Goal: Navigation & Orientation: Find specific page/section

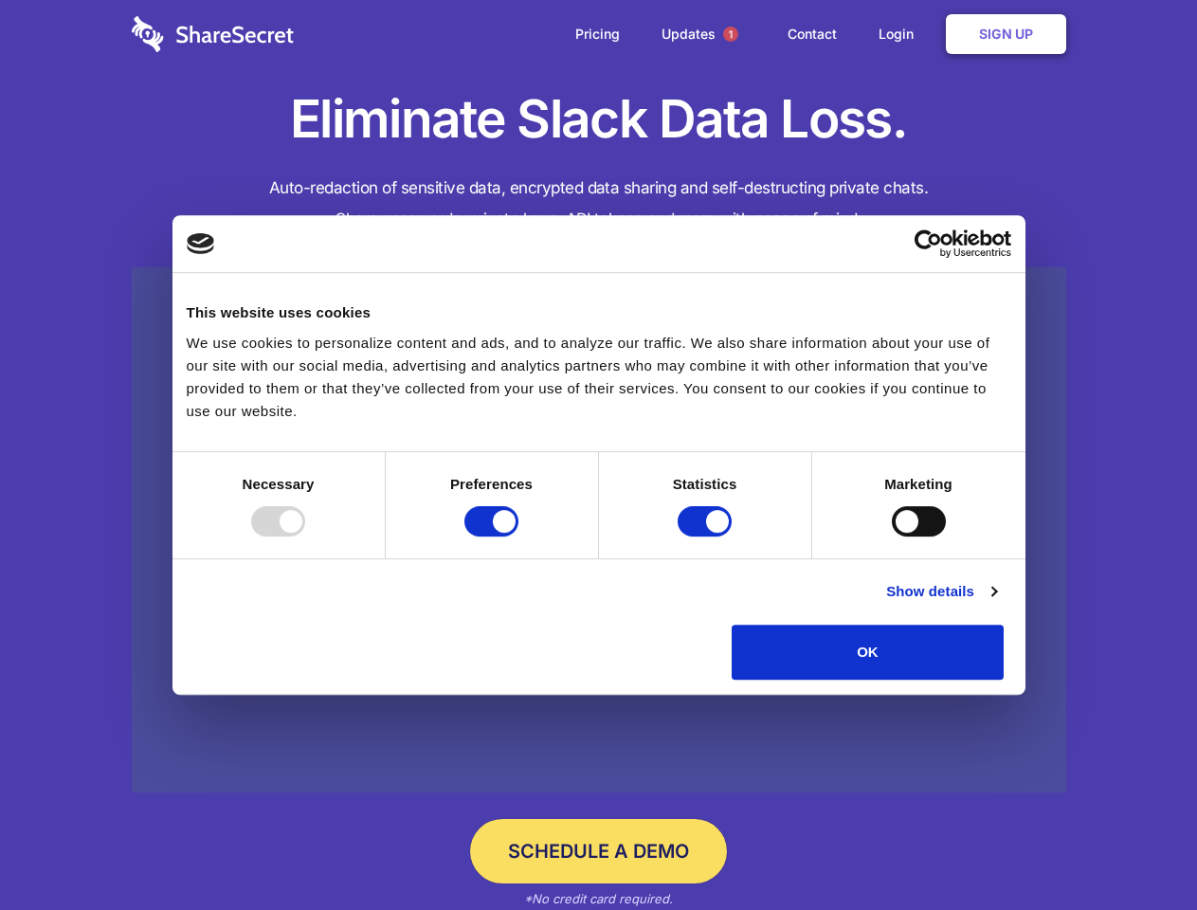
click at [305, 536] on div at bounding box center [278, 521] width 54 height 30
click at [518, 536] on input "Preferences" at bounding box center [491, 521] width 54 height 30
checkbox input "false"
click at [707, 536] on input "Statistics" at bounding box center [705, 521] width 54 height 30
checkbox input "false"
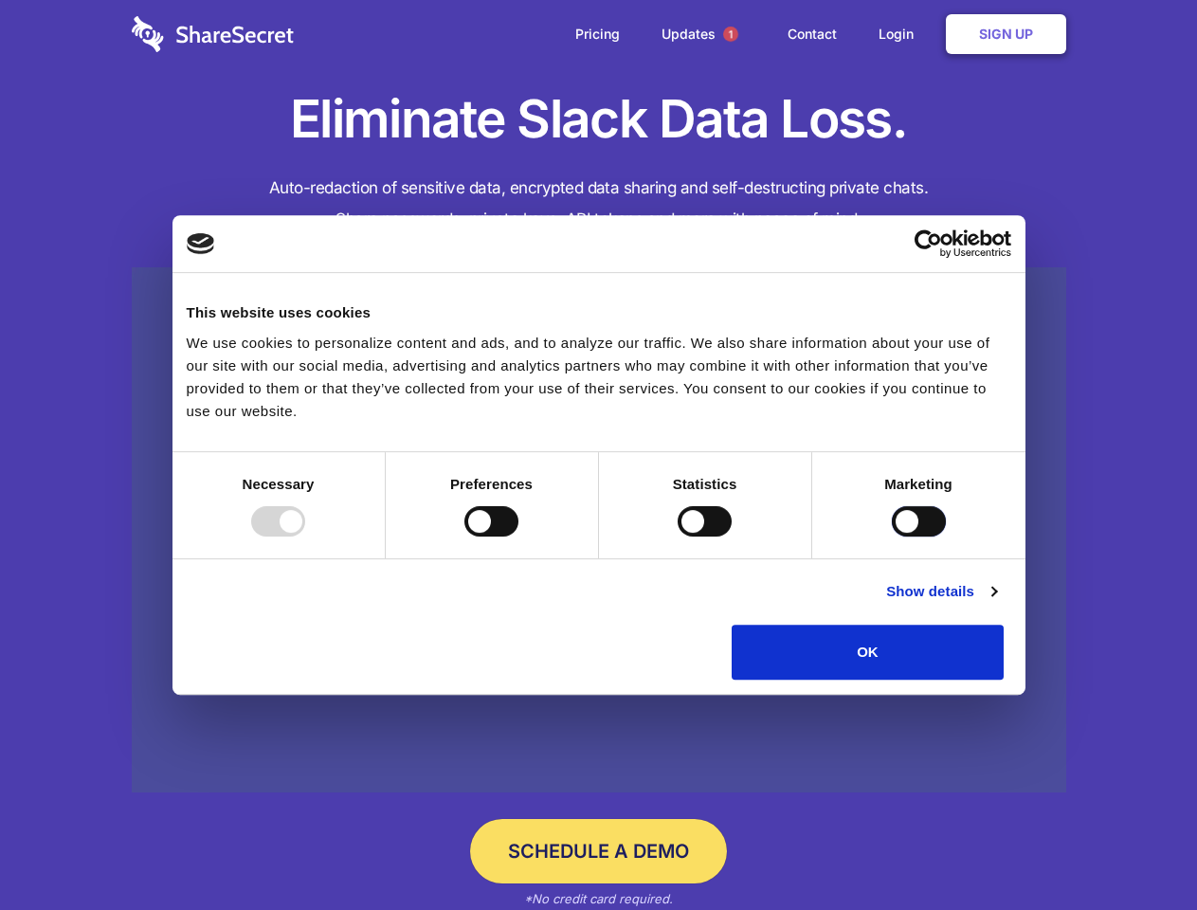
click at [892, 536] on input "Marketing" at bounding box center [919, 521] width 54 height 30
checkbox input "true"
click at [996, 603] on link "Show details" at bounding box center [941, 591] width 110 height 23
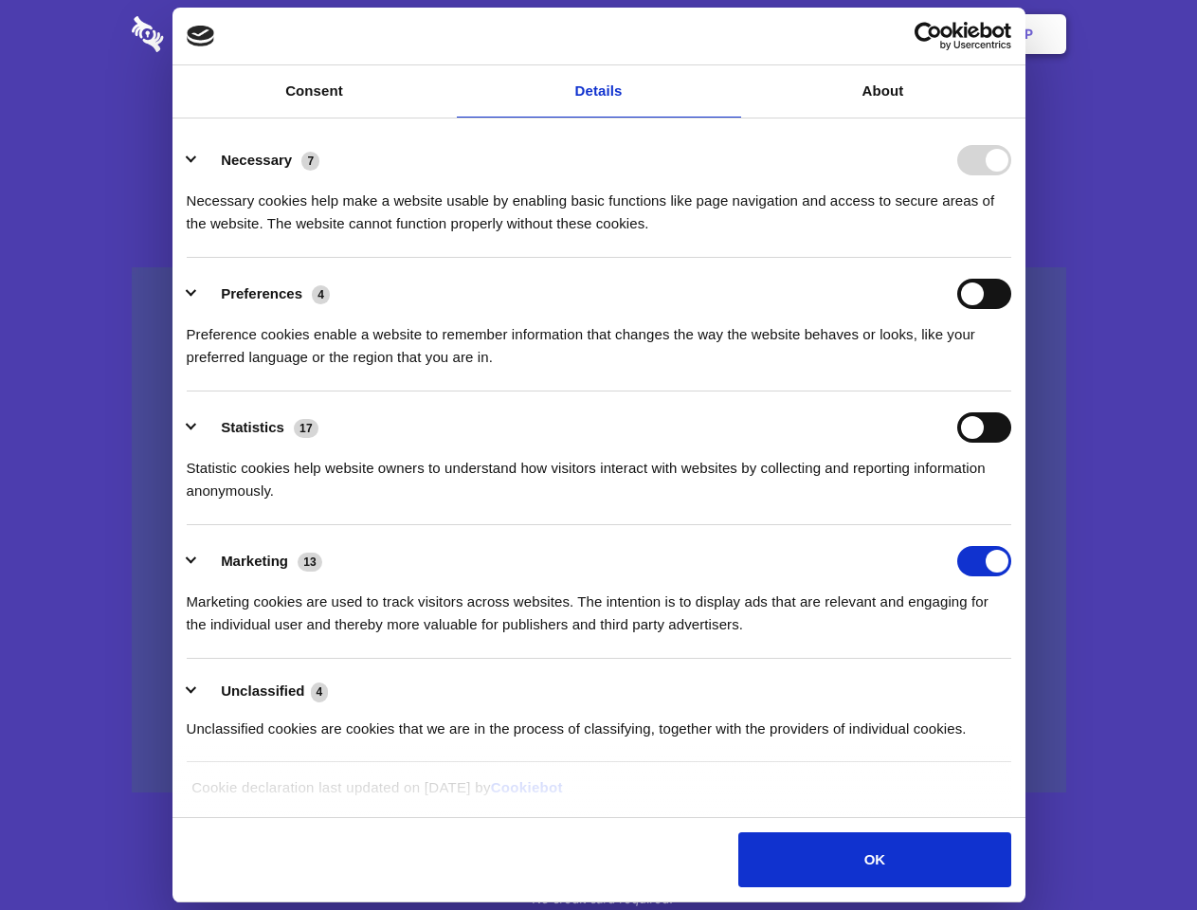
click at [1011, 258] on li "Necessary 7 Necessary cookies help make a website usable by enabling basic func…" at bounding box center [599, 191] width 825 height 134
click at [730, 34] on span "1" at bounding box center [730, 34] width 15 height 15
